Goal: Task Accomplishment & Management: Manage account settings

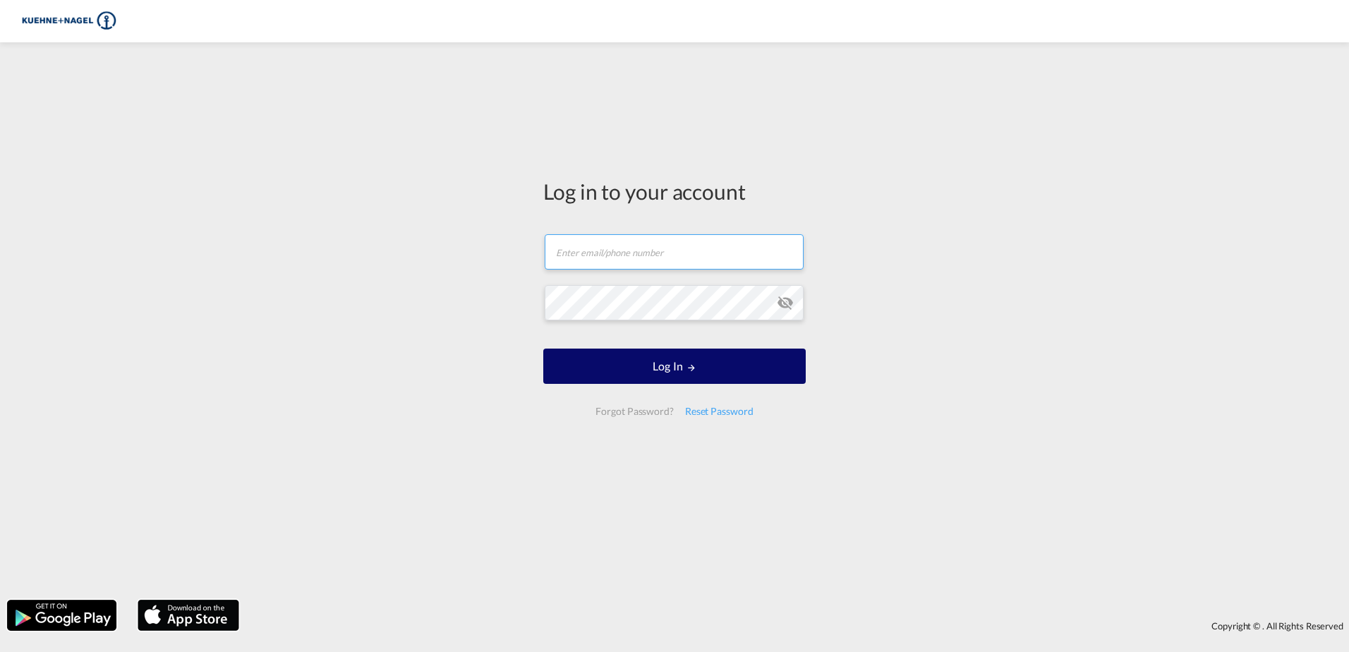
type input "[EMAIL_ADDRESS][PERSON_NAME][DOMAIN_NAME]"
click at [673, 373] on button "Log In" at bounding box center [674, 366] width 262 height 35
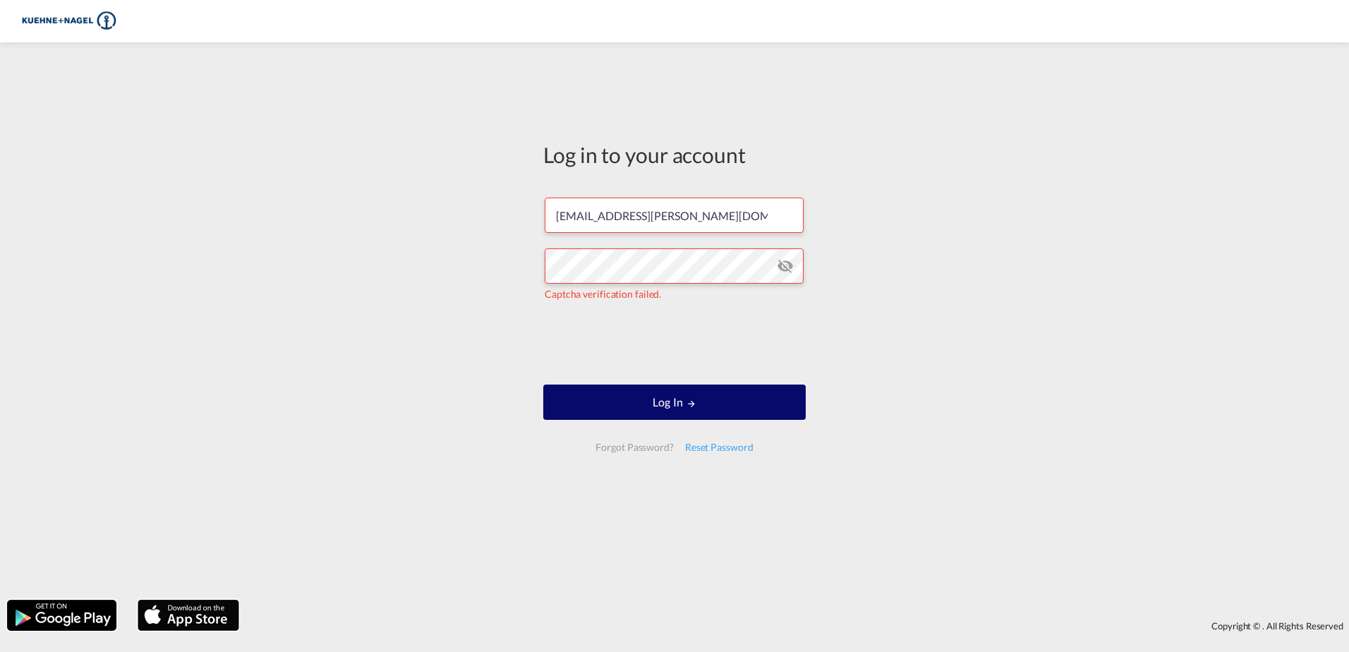
click at [749, 411] on button "Log In" at bounding box center [674, 402] width 262 height 35
